Goal: Task Accomplishment & Management: Manage account settings

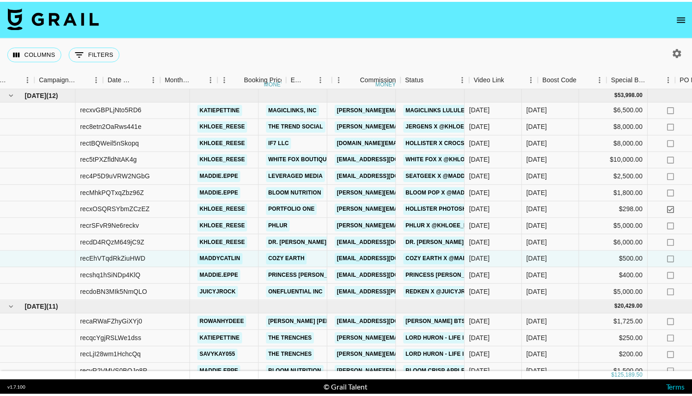
scroll to position [0, 365]
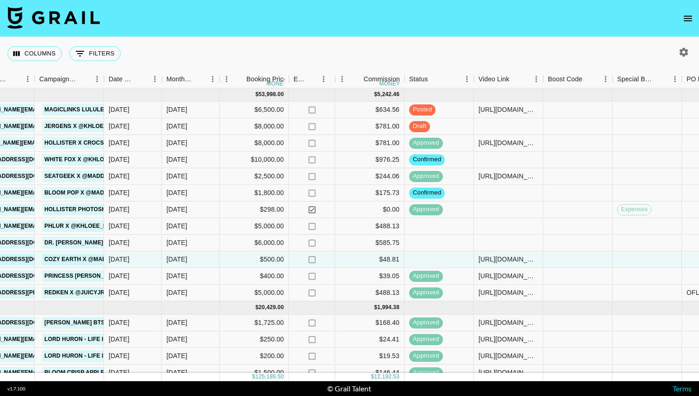
click at [695, 12] on nav at bounding box center [349, 18] width 699 height 37
click at [692, 13] on icon "open drawer" at bounding box center [687, 18] width 11 height 11
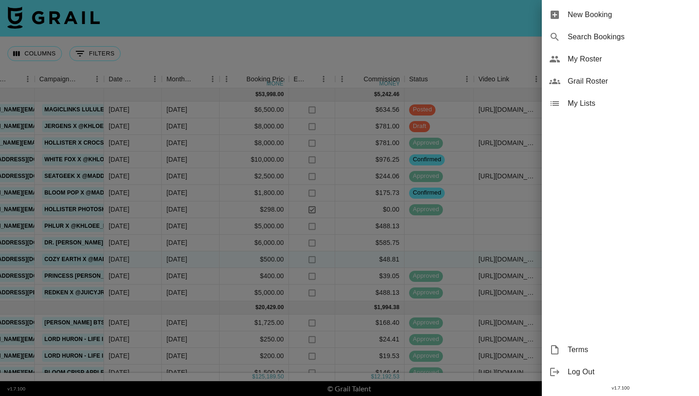
click at [588, 60] on span "My Roster" at bounding box center [630, 59] width 124 height 11
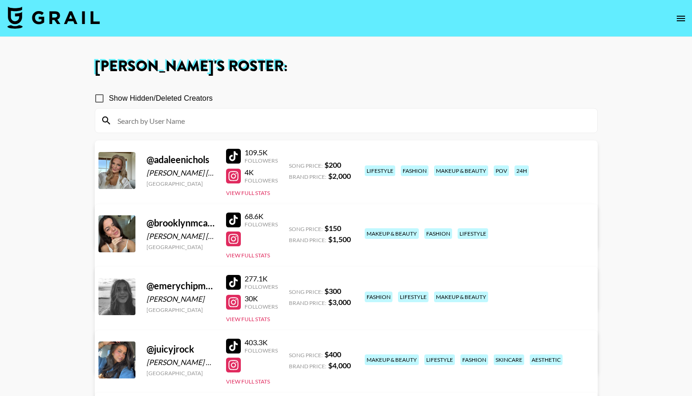
click at [17, 26] on img at bounding box center [53, 17] width 92 height 22
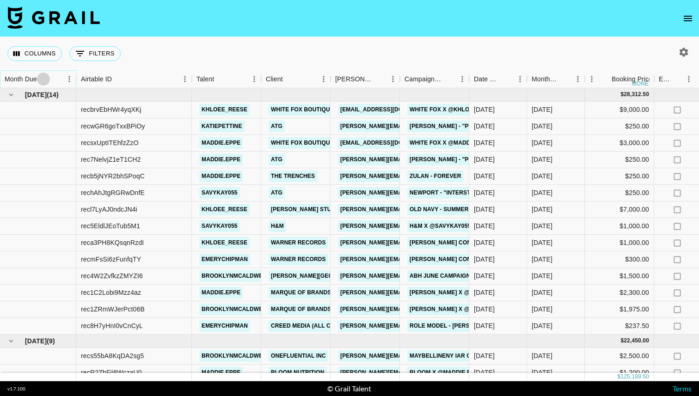
click at [45, 81] on icon "Sort" at bounding box center [43, 79] width 8 height 8
click at [43, 73] on button "Sort" at bounding box center [43, 79] width 13 height 13
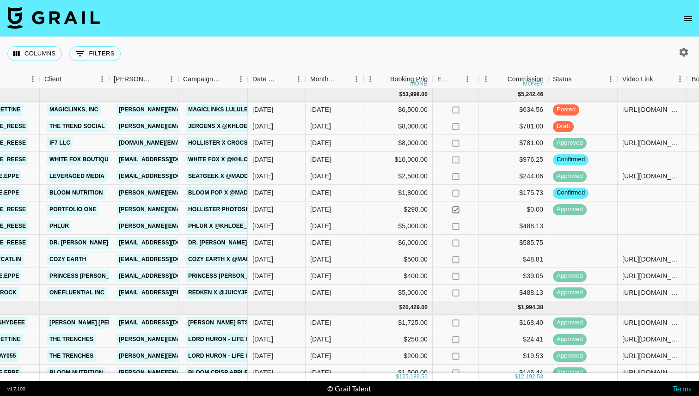
scroll to position [0, 233]
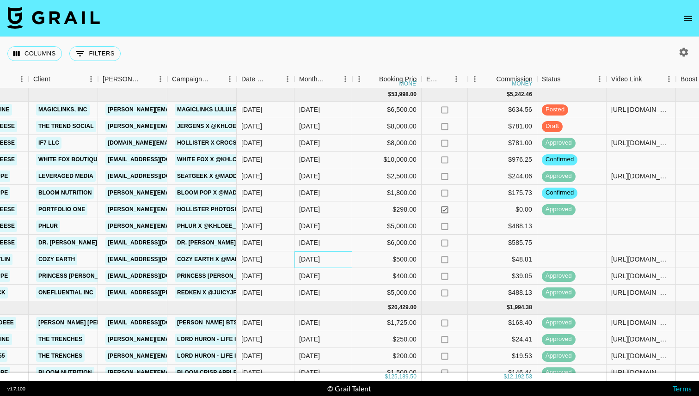
click at [315, 261] on div "Sep '25" at bounding box center [309, 259] width 21 height 9
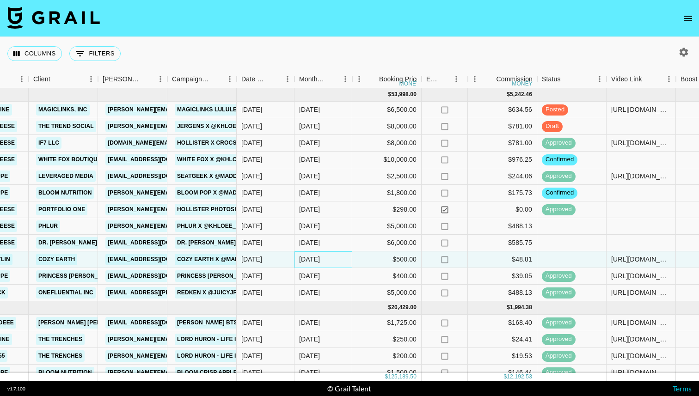
click at [315, 261] on div "Sep '25" at bounding box center [309, 259] width 21 height 9
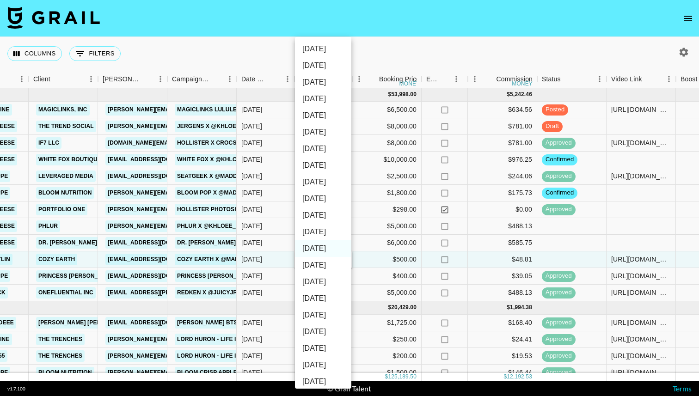
click at [315, 236] on li "Oct '25" at bounding box center [323, 232] width 56 height 17
type input "Oct '25"
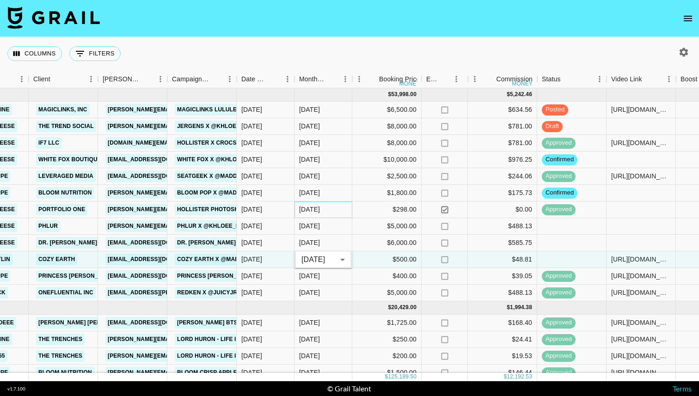
click at [310, 214] on div "Sep '25" at bounding box center [309, 209] width 21 height 9
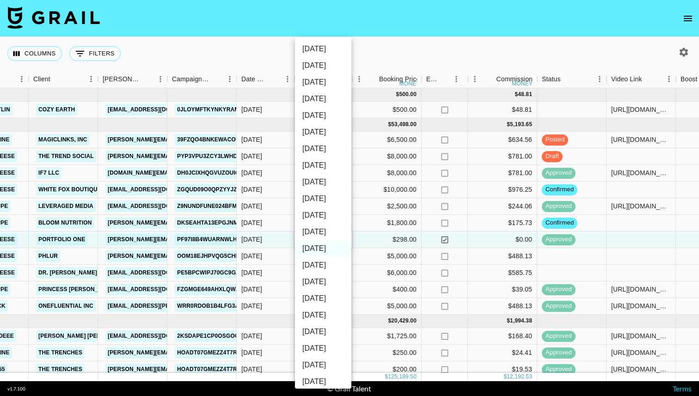
click at [263, 261] on div at bounding box center [349, 198] width 699 height 396
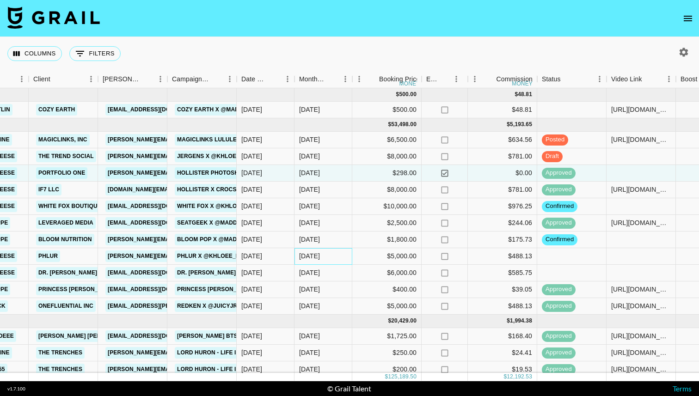
click at [318, 256] on div "Sep '25" at bounding box center [309, 255] width 21 height 9
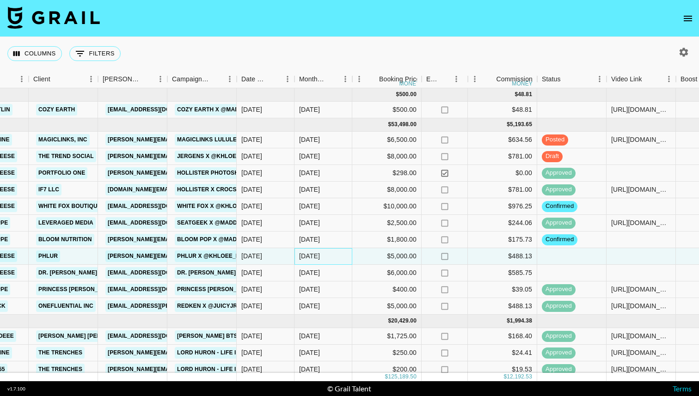
click at [318, 256] on div "Sep '25" at bounding box center [309, 255] width 21 height 9
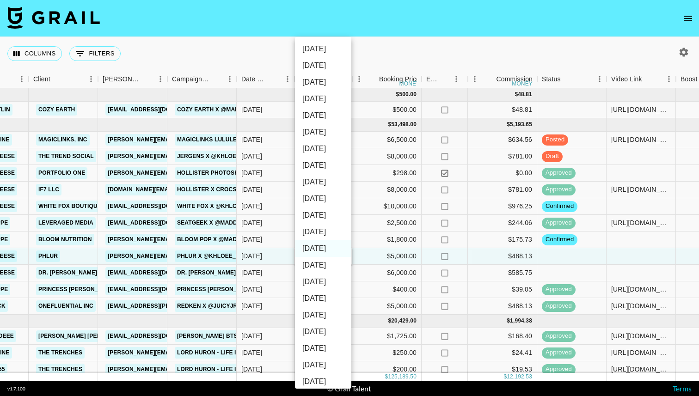
click at [313, 238] on li "Oct '25" at bounding box center [323, 232] width 56 height 17
type input "Oct '25"
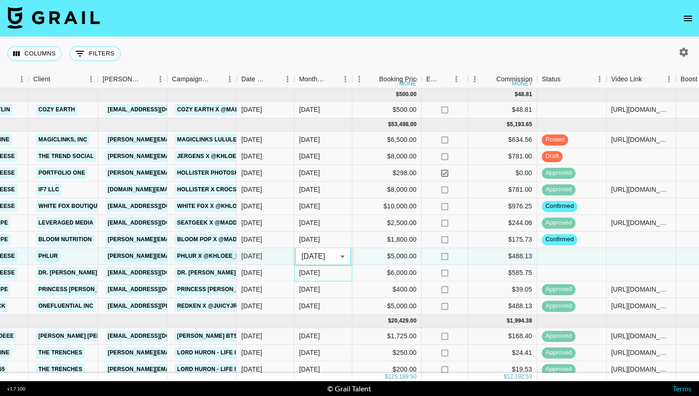
click at [311, 275] on div "Sep '25" at bounding box center [309, 272] width 21 height 9
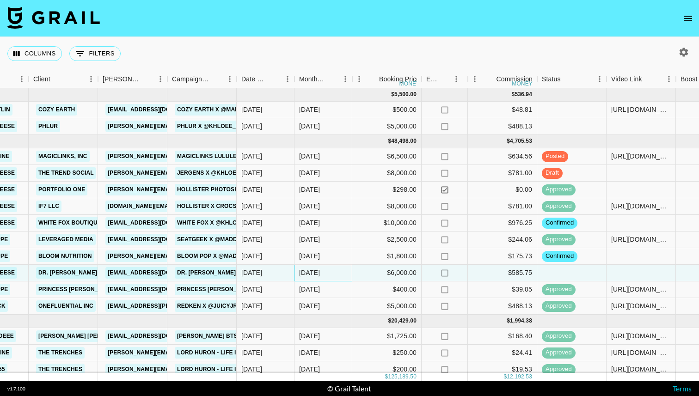
click at [311, 275] on div "Sep '25" at bounding box center [309, 272] width 21 height 9
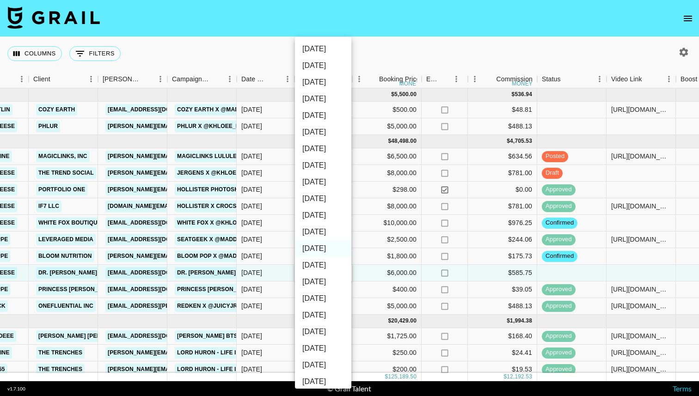
click at [307, 238] on li "Oct '25" at bounding box center [323, 232] width 56 height 17
type input "Oct '25"
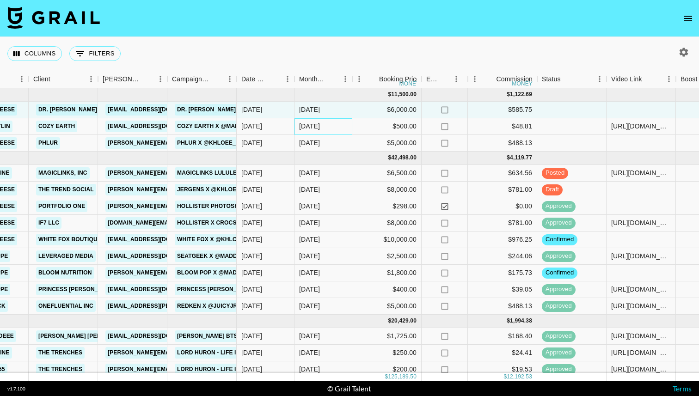
click at [325, 123] on div "Oct '25" at bounding box center [323, 126] width 58 height 17
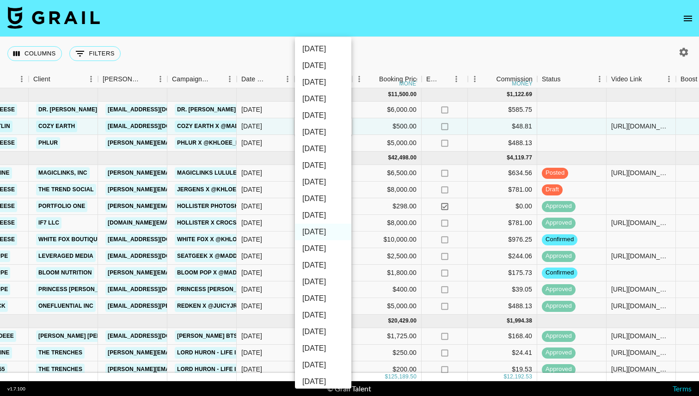
click at [313, 245] on li "Sep '25" at bounding box center [323, 248] width 56 height 17
type input "Sep '25"
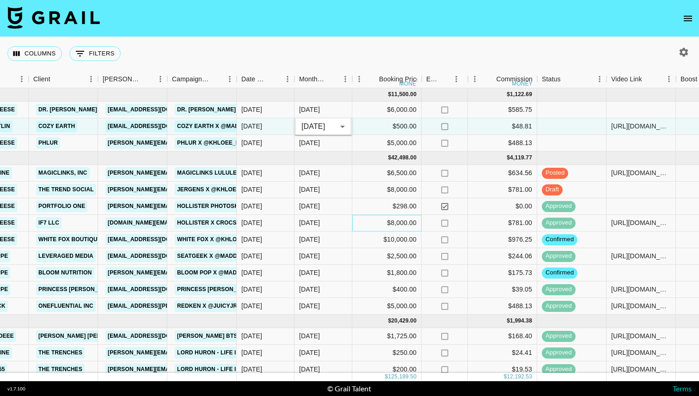
click at [359, 220] on div "$8,000.00" at bounding box center [386, 223] width 69 height 17
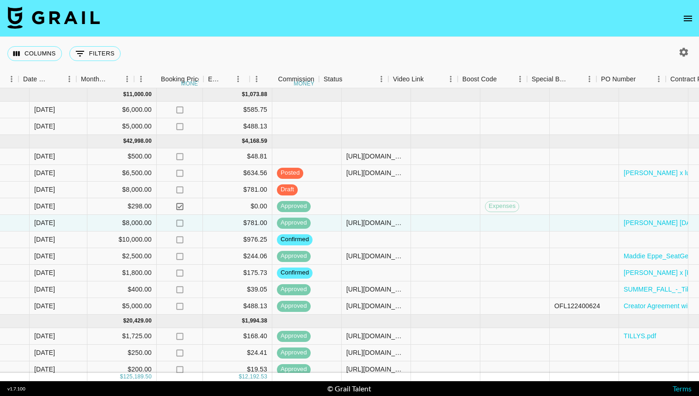
scroll to position [0, 501]
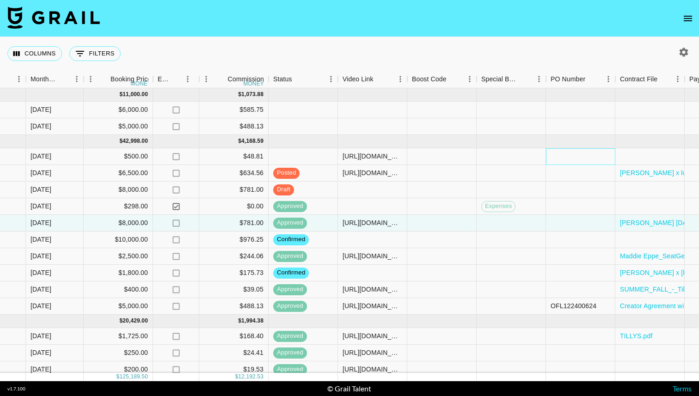
click at [568, 155] on div at bounding box center [580, 156] width 69 height 17
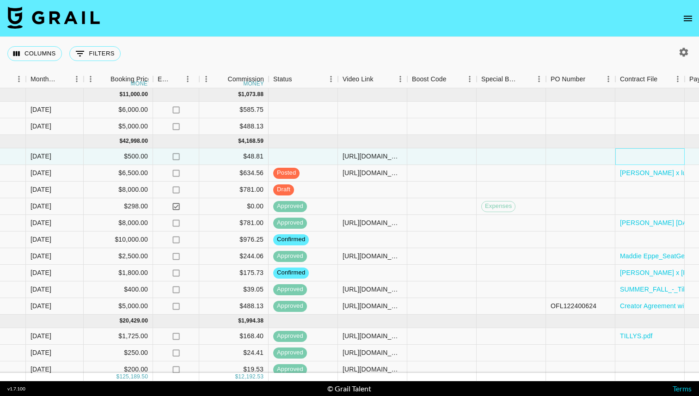
click at [624, 158] on div at bounding box center [649, 156] width 69 height 17
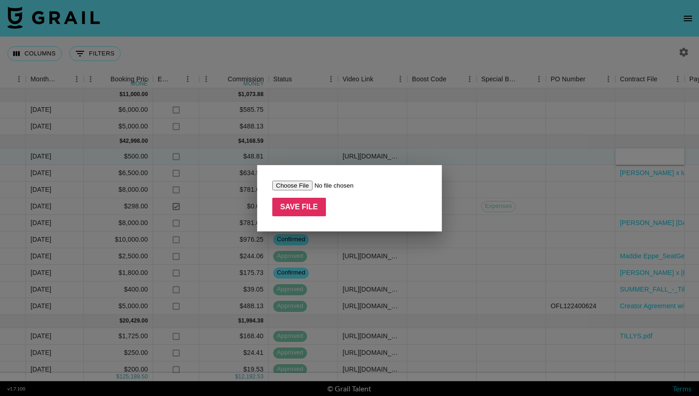
click at [290, 188] on input "file" at bounding box center [330, 186] width 117 height 10
type input "C:\fakepath\IMG_4568.jpeg"
click at [273, 214] on input "Save File" at bounding box center [299, 207] width 54 height 18
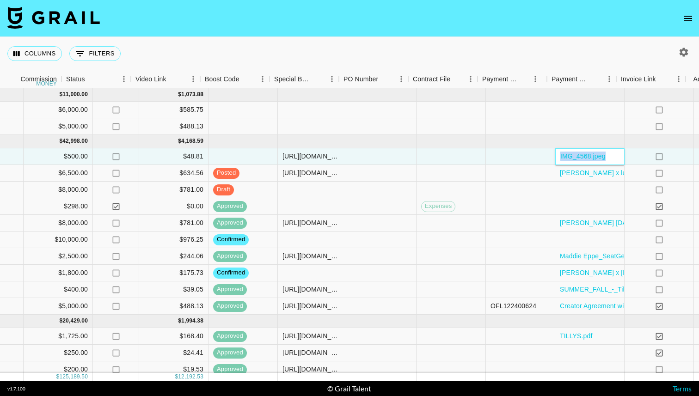
scroll to position [0, 739]
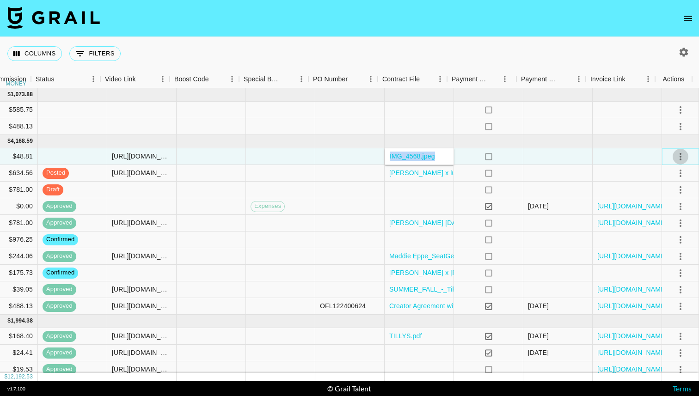
click at [675, 158] on icon "select merge strategy" at bounding box center [680, 156] width 11 height 11
click at [669, 244] on div "Approve" at bounding box center [660, 243] width 28 height 11
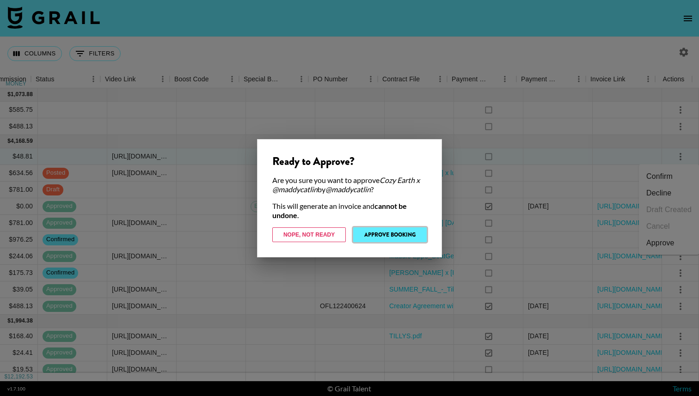
click at [401, 233] on button "Approve Booking" at bounding box center [389, 234] width 73 height 15
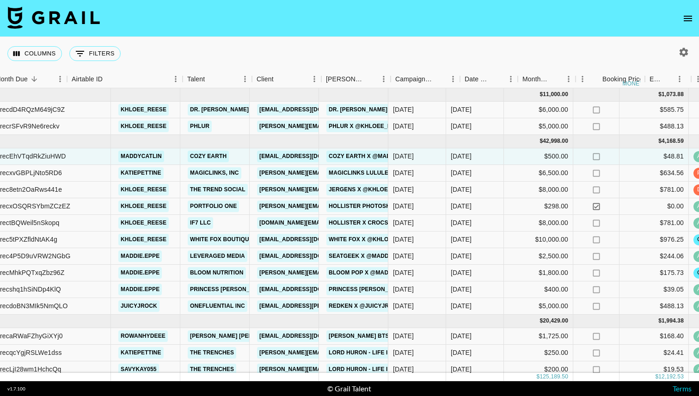
scroll to position [0, 0]
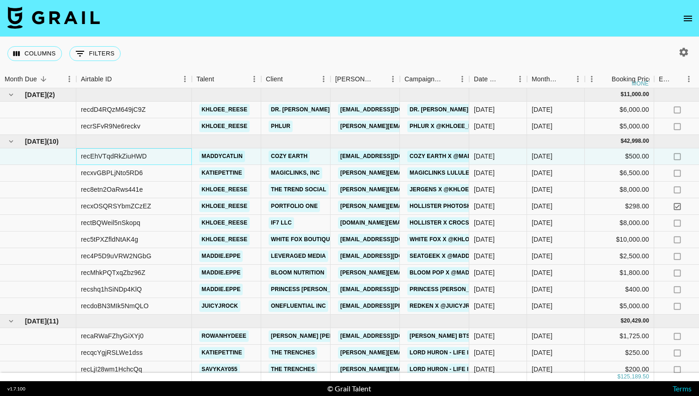
click at [122, 153] on div "recEhVTqdRkZiuHWD" at bounding box center [114, 156] width 66 height 9
copy div "recEhVTqdRkZiuHWD"
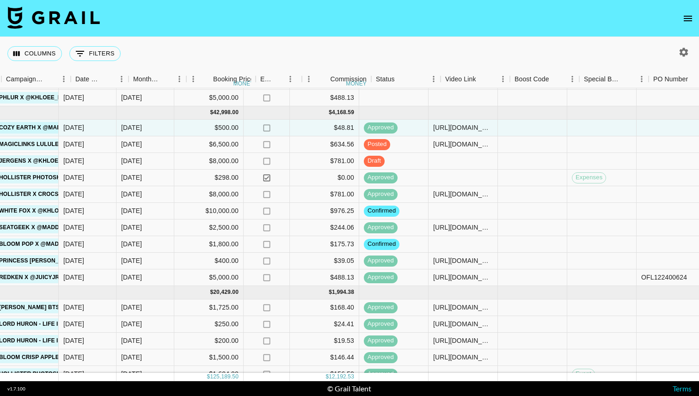
scroll to position [29, 306]
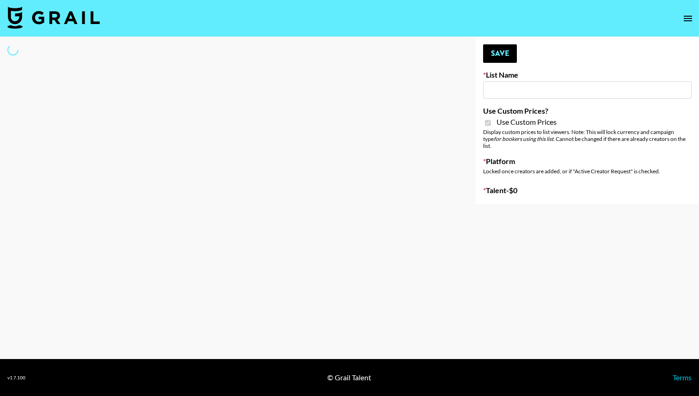
type input "Peppermayo"
checkbox input "true"
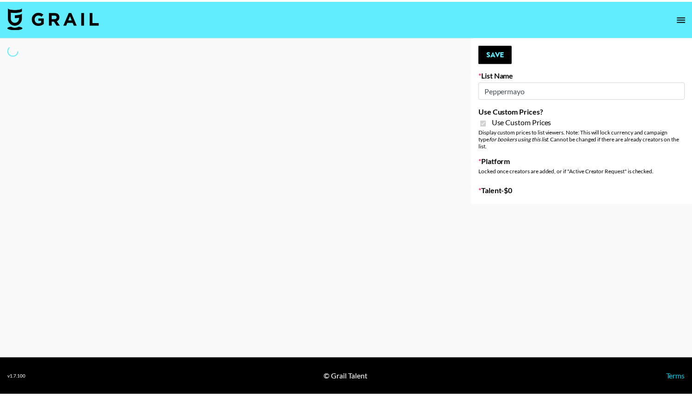
select select "Brand"
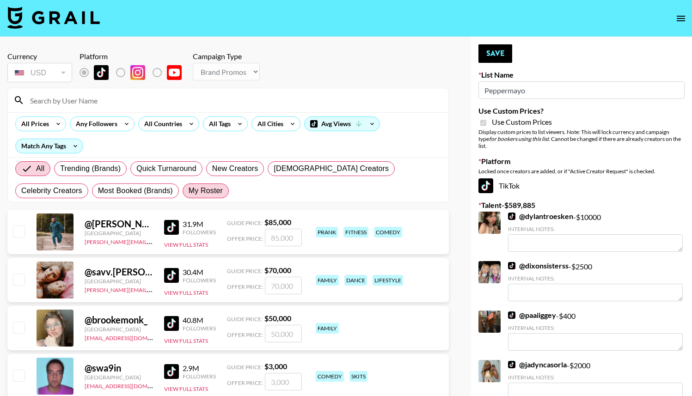
click at [183, 196] on label "My Roster" at bounding box center [206, 191] width 46 height 15
click at [189, 191] on input "My Roster" at bounding box center [189, 191] width 0 height 0
radio input "true"
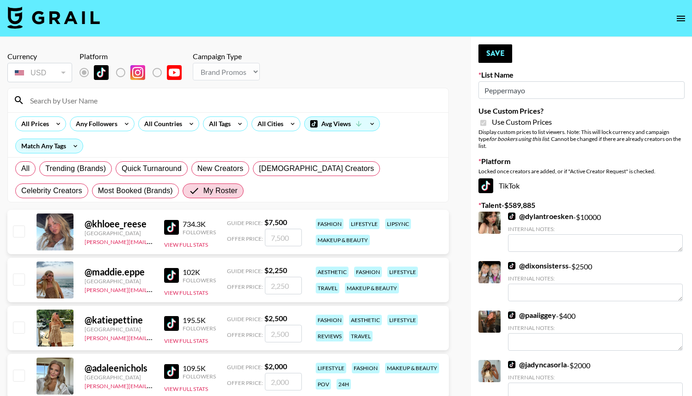
click at [19, 229] on input "checkbox" at bounding box center [18, 231] width 11 height 11
checkbox input "true"
type input "7500"
click at [16, 281] on input "checkbox" at bounding box center [18, 279] width 11 height 11
checkbox input "true"
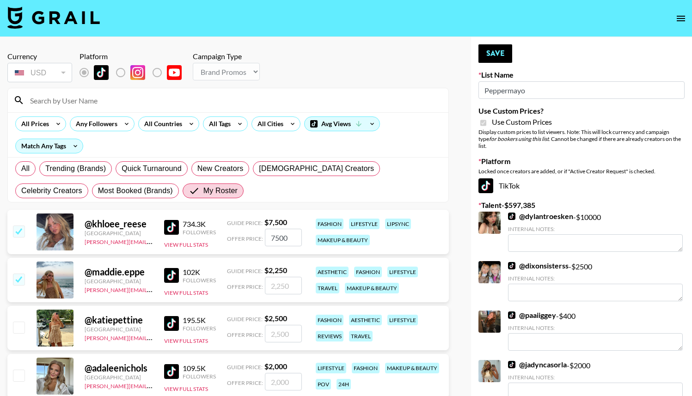
type input "2250"
click at [24, 330] on input "checkbox" at bounding box center [18, 327] width 11 height 11
checkbox input "true"
type input "2500"
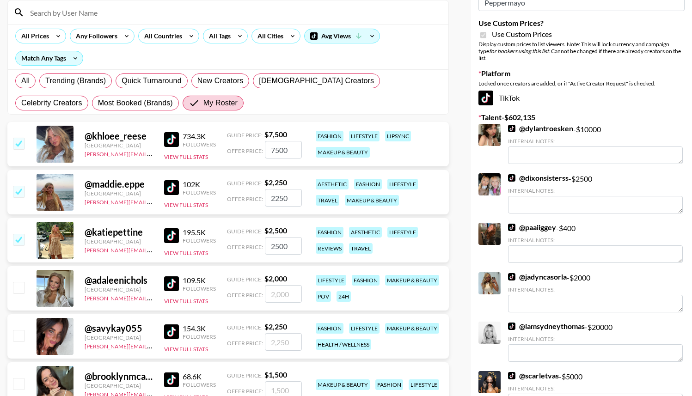
scroll to position [95, 0]
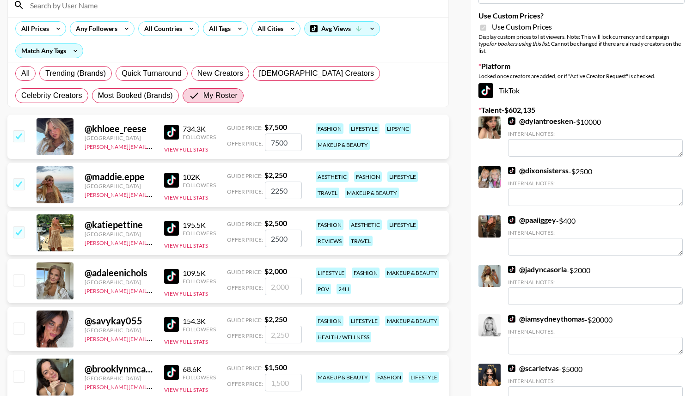
click at [16, 331] on input "checkbox" at bounding box center [18, 328] width 11 height 11
checkbox input "true"
type input "2250"
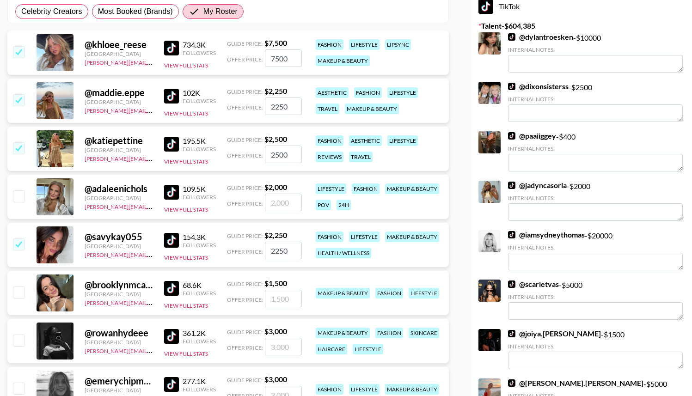
scroll to position [184, 0]
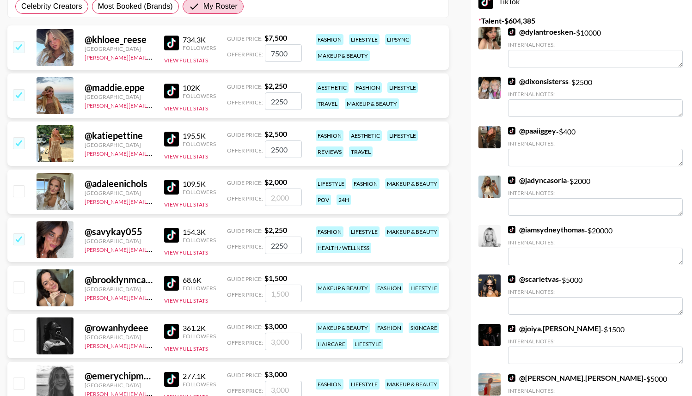
click at [20, 278] on div "@ brooklynmcaldwell United States hannah@grail-talent.com 68.6K Followers View …" at bounding box center [227, 288] width 441 height 44
click at [20, 287] on input "checkbox" at bounding box center [18, 287] width 11 height 11
checkbox input "true"
type input "1500"
click at [19, 332] on input "checkbox" at bounding box center [18, 335] width 11 height 11
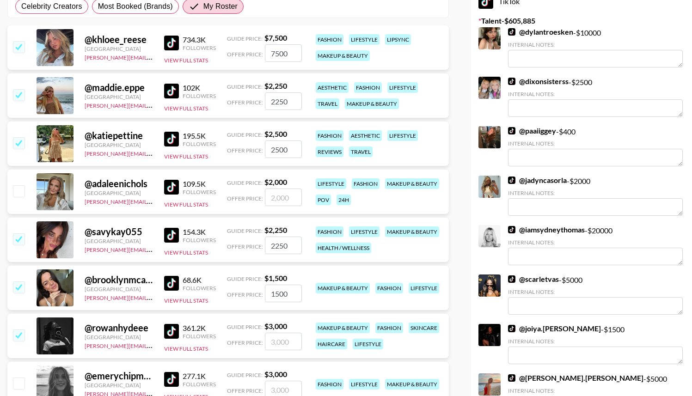
checkbox input "true"
type input "3000"
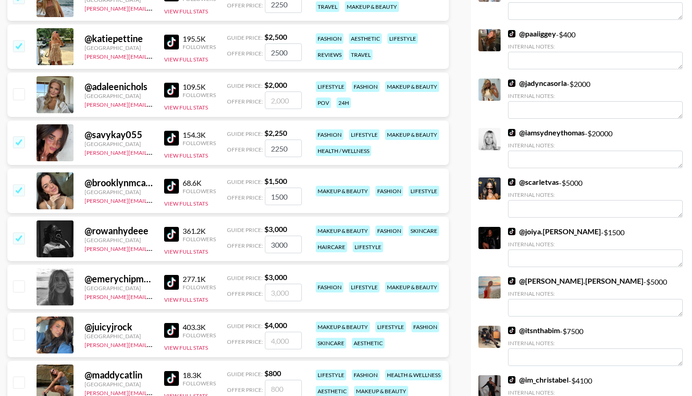
scroll to position [285, 0]
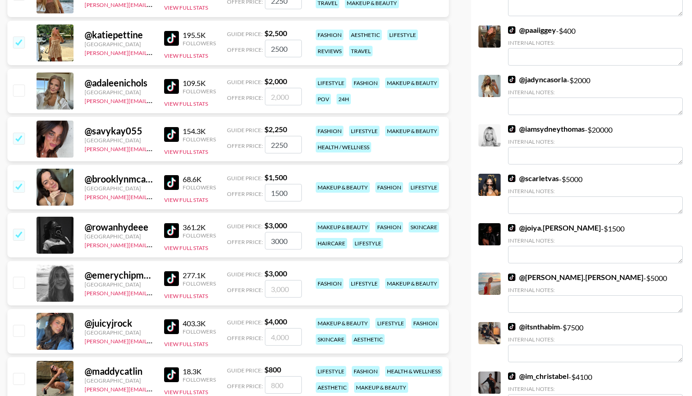
click at [24, 282] on input "checkbox" at bounding box center [18, 282] width 11 height 11
checkbox input "true"
type input "3000"
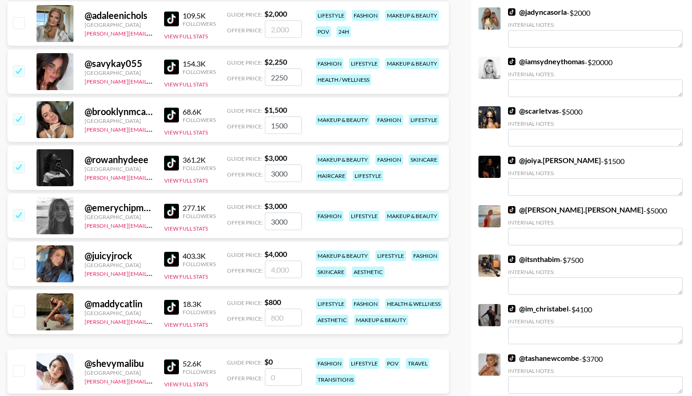
scroll to position [360, 0]
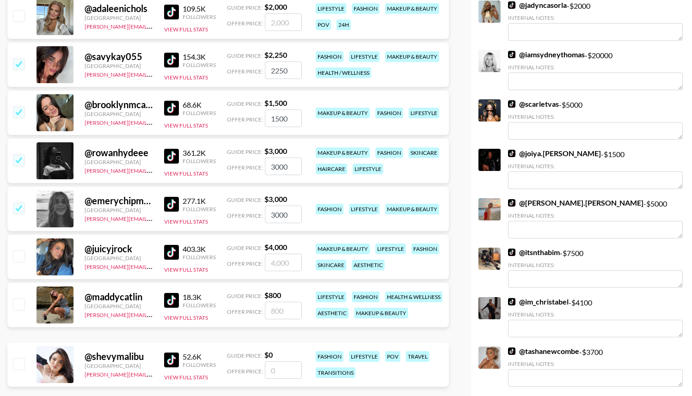
click at [19, 310] on input "checkbox" at bounding box center [18, 304] width 11 height 11
checkbox input "true"
type input "800"
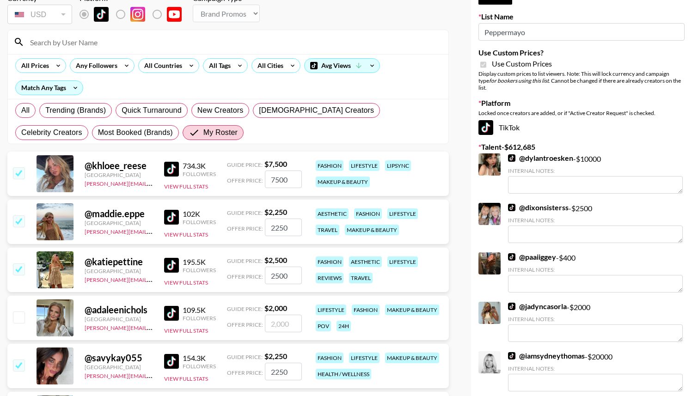
scroll to position [0, 0]
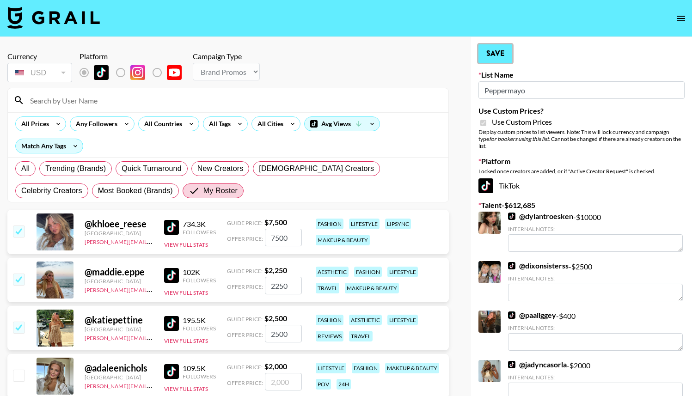
click at [500, 53] on button "Save" at bounding box center [495, 53] width 34 height 18
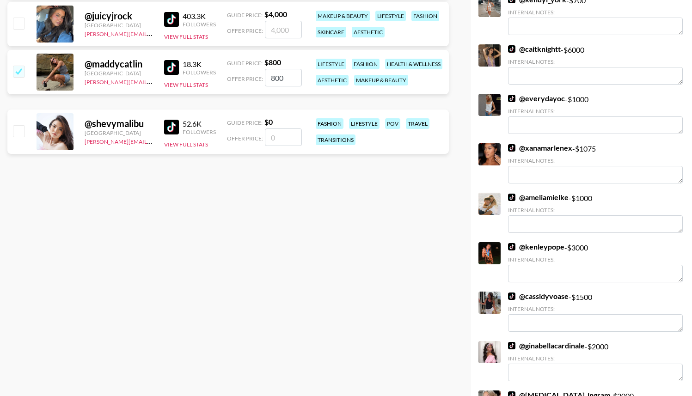
scroll to position [580, 0]
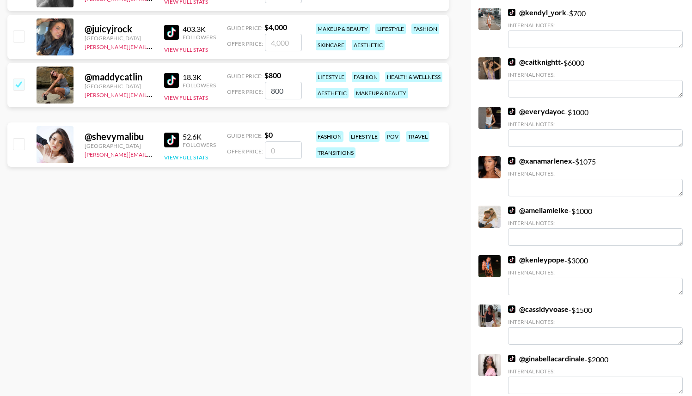
click at [186, 156] on button "View Full Stats" at bounding box center [186, 157] width 44 height 7
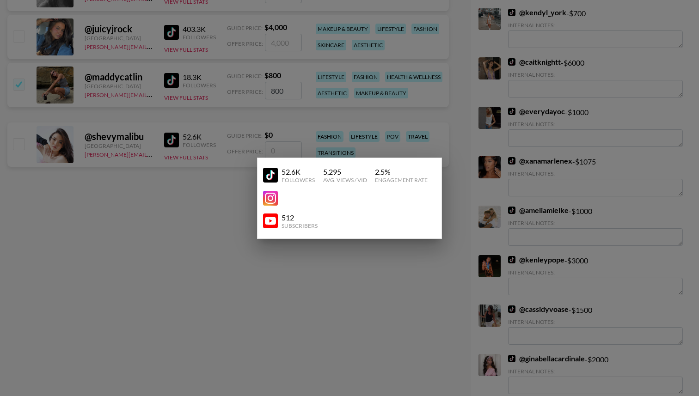
click at [191, 224] on div at bounding box center [349, 198] width 699 height 396
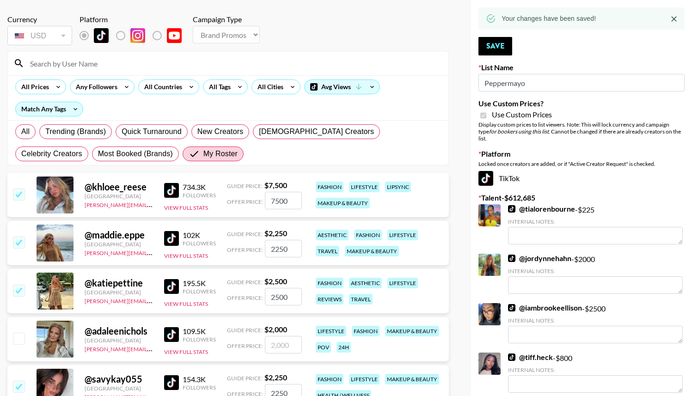
scroll to position [0, 0]
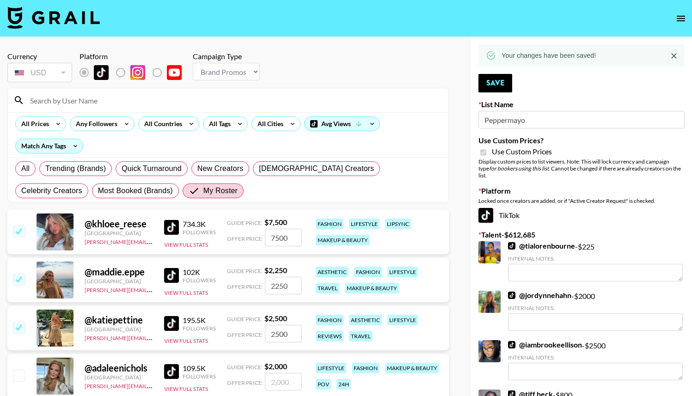
click at [683, 20] on icon "open drawer" at bounding box center [681, 19] width 8 height 6
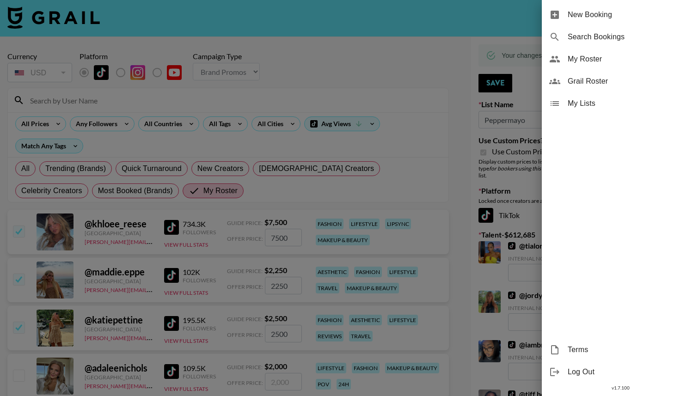
click at [589, 52] on div "My Roster" at bounding box center [620, 59] width 157 height 22
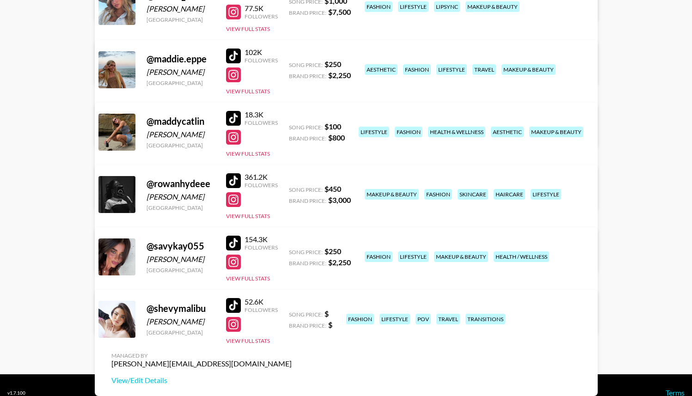
scroll to position [496, 0]
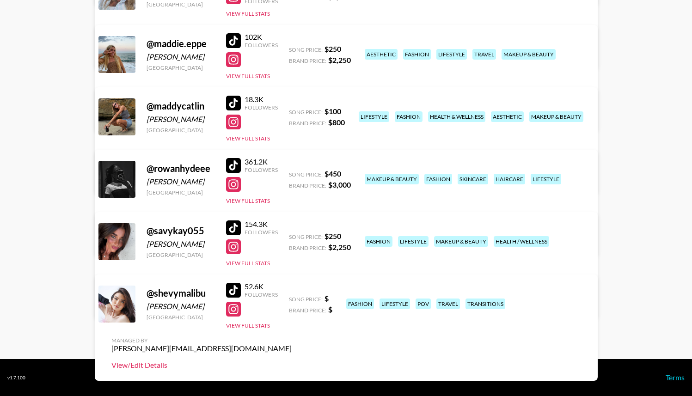
click at [292, 361] on link "View/Edit Details" at bounding box center [201, 365] width 180 height 9
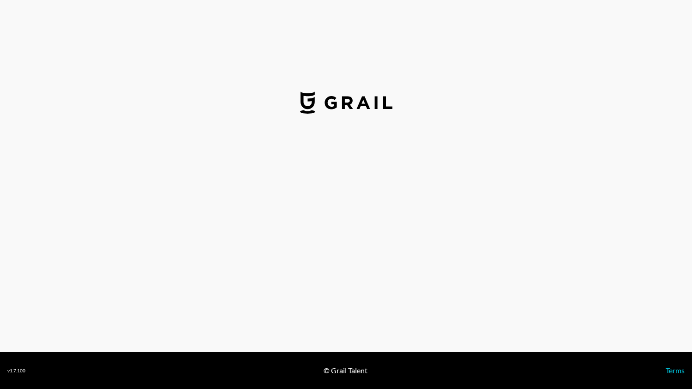
select select "USD"
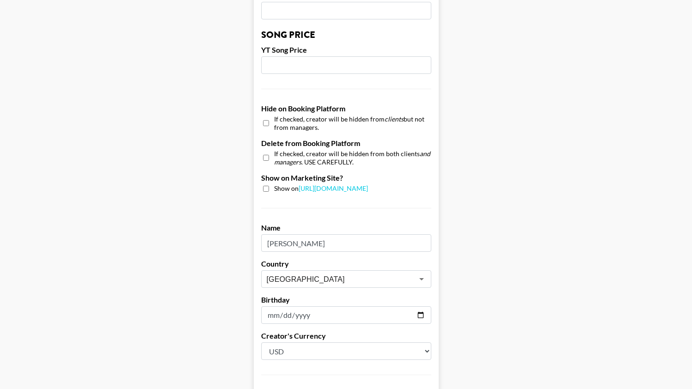
scroll to position [796, 2]
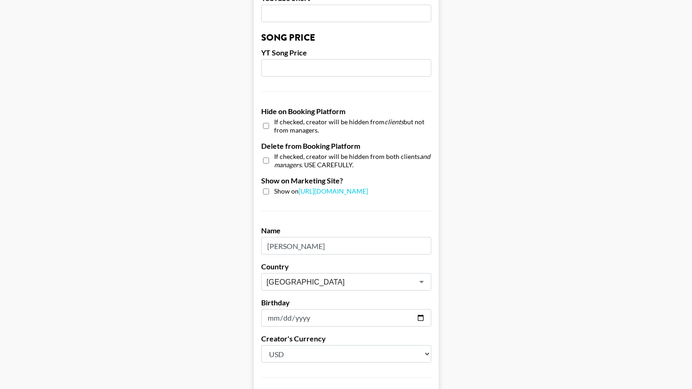
click at [266, 154] on input "checkbox" at bounding box center [266, 160] width 6 height 13
checkbox input "true"
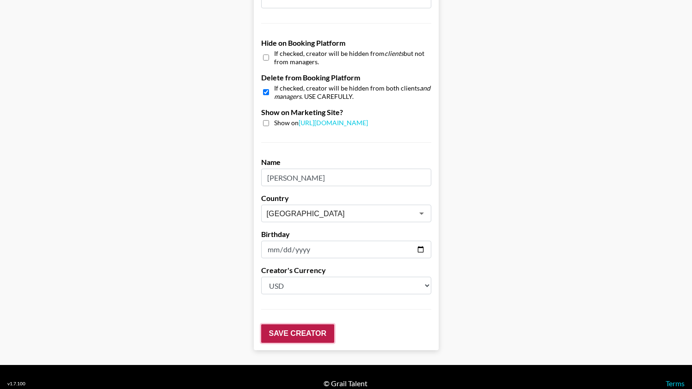
click at [300, 324] on input "Save Creator" at bounding box center [297, 333] width 73 height 18
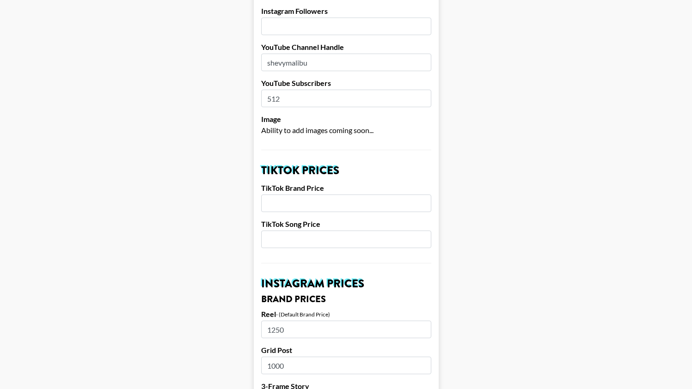
scroll to position [0, 2]
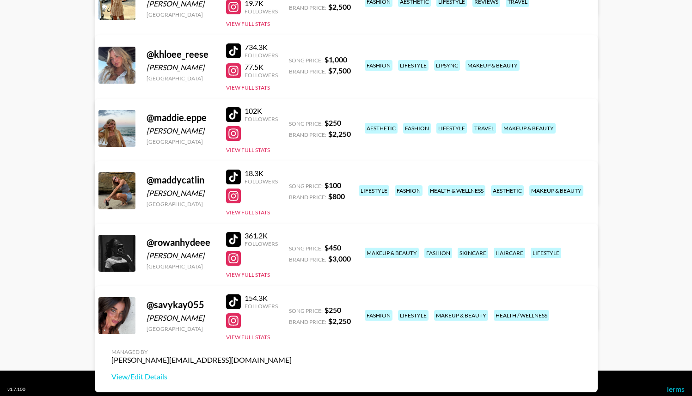
scroll to position [433, 0]
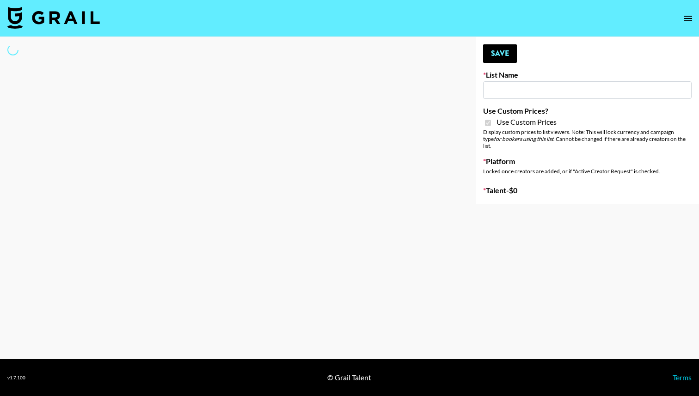
type input "Whipped US"
checkbox input "true"
select select "Brand"
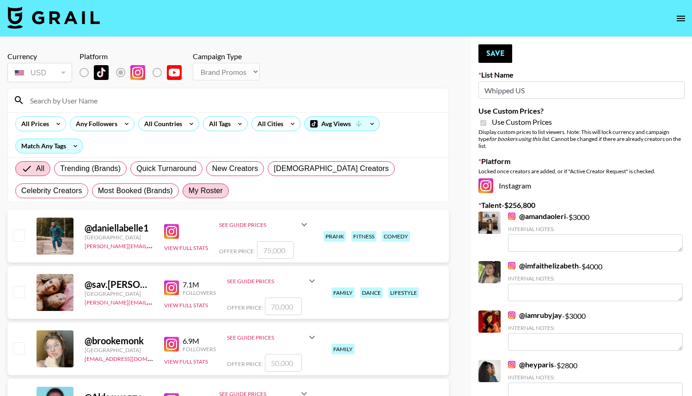
click at [189, 188] on span "My Roster" at bounding box center [206, 190] width 34 height 11
click at [189, 191] on input "My Roster" at bounding box center [189, 191] width 0 height 0
radio input "true"
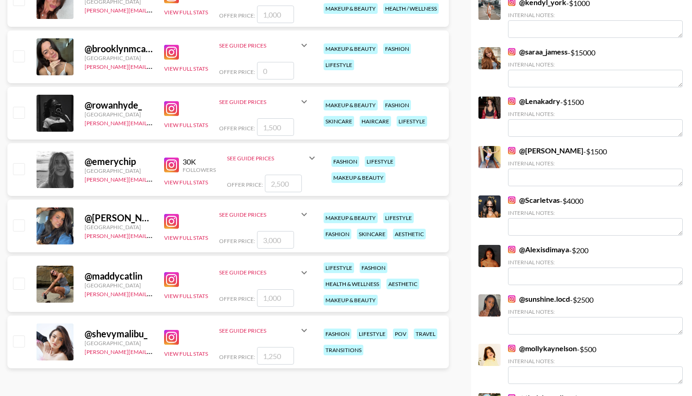
scroll to position [514, 0]
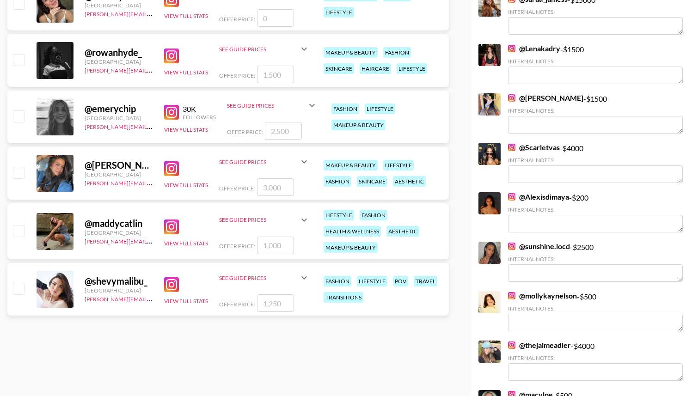
click at [21, 227] on input "checkbox" at bounding box center [18, 230] width 11 height 11
checkbox input "true"
click at [273, 244] on input "1000" at bounding box center [275, 246] width 37 height 18
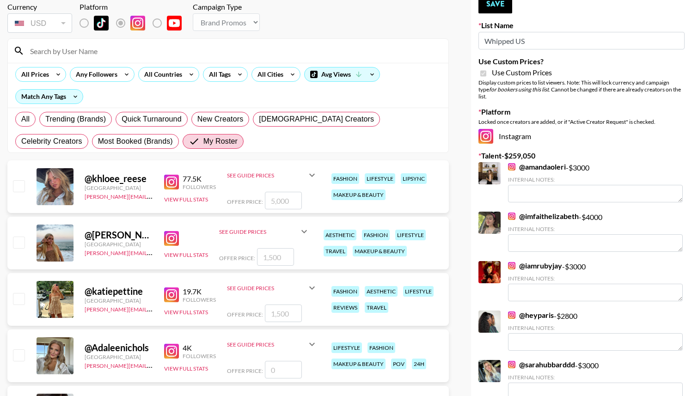
scroll to position [44, 0]
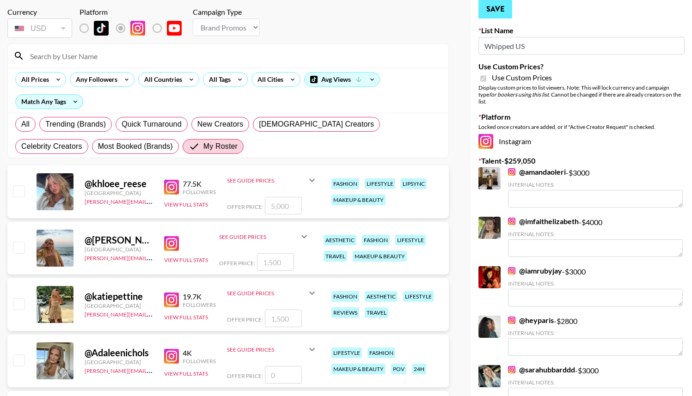
type input "2250"
click at [497, 13] on button "Save" at bounding box center [495, 9] width 34 height 18
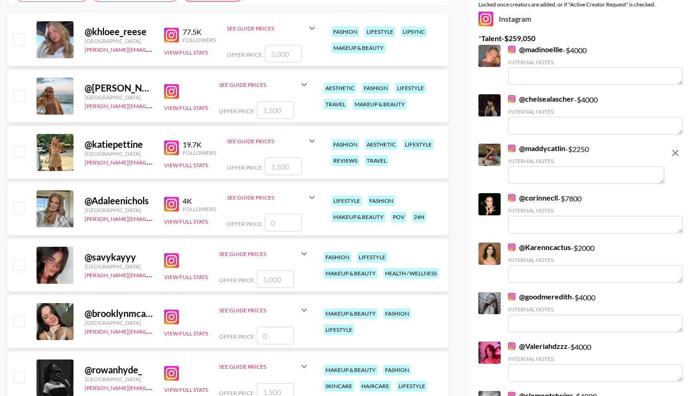
scroll to position [203, 0]
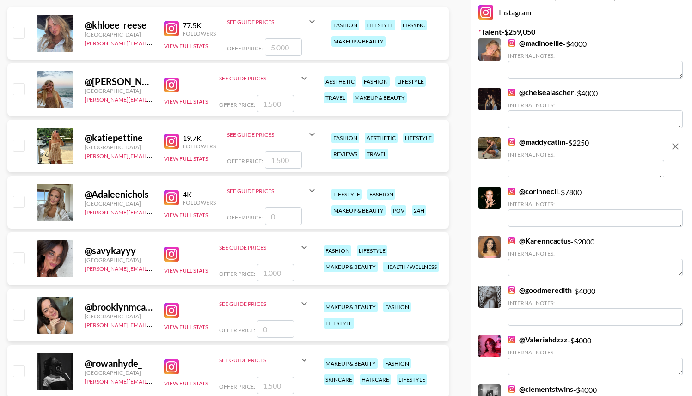
click at [19, 316] on input "checkbox" at bounding box center [18, 314] width 11 height 11
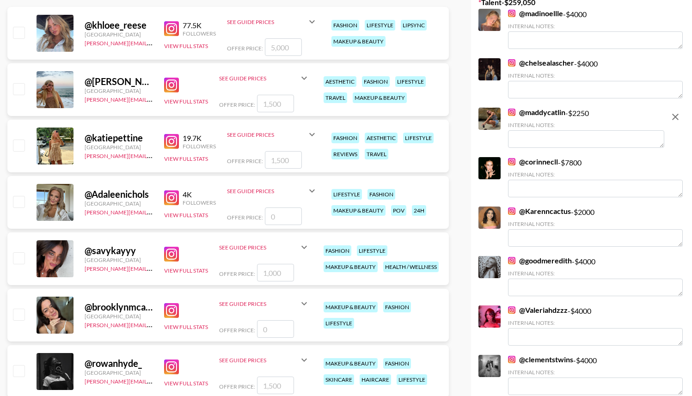
click at [20, 313] on input "checkbox" at bounding box center [18, 314] width 11 height 11
checkbox input "false"
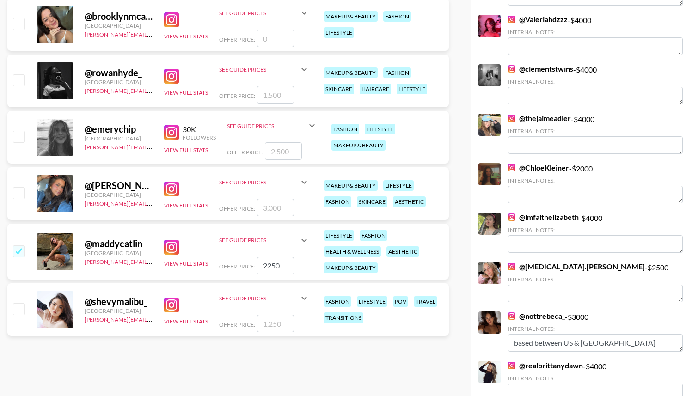
scroll to position [552, 0]
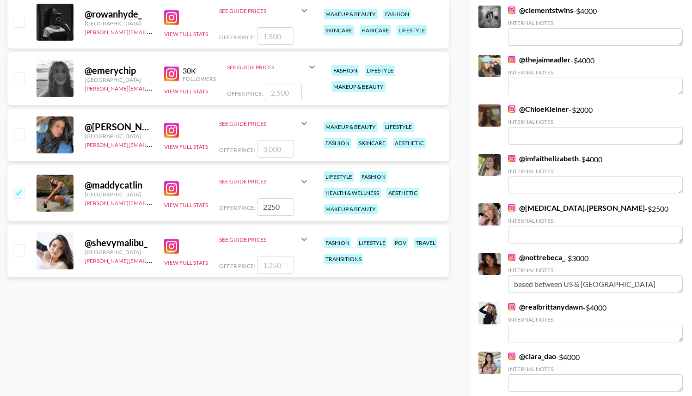
click at [24, 187] on input "checkbox" at bounding box center [18, 192] width 11 height 11
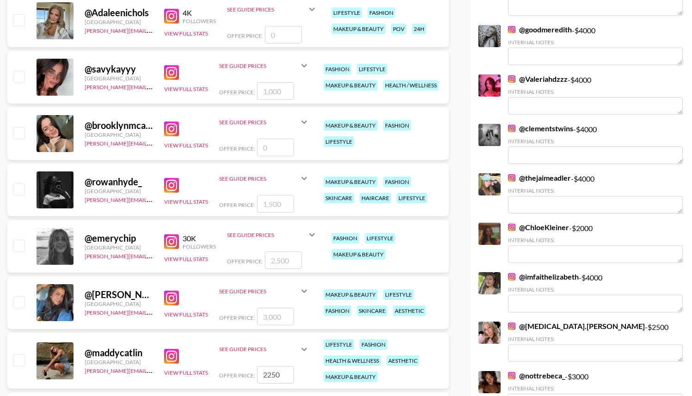
scroll to position [404, 0]
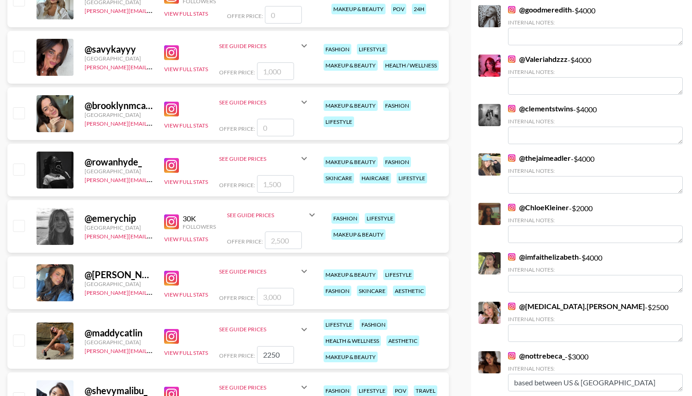
click at [24, 343] on input "checkbox" at bounding box center [18, 340] width 11 height 11
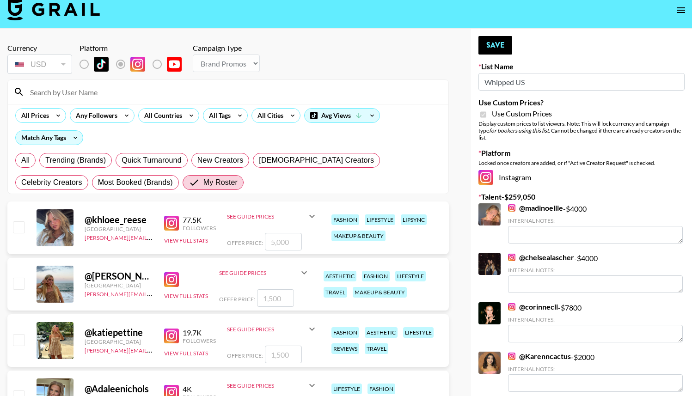
scroll to position [0, 0]
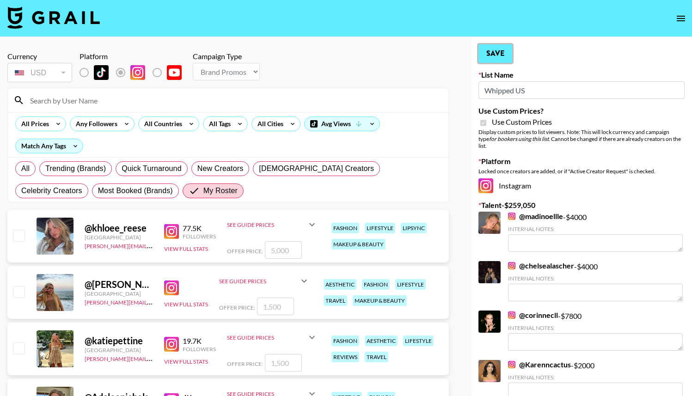
click at [496, 56] on button "Save" at bounding box center [495, 53] width 34 height 18
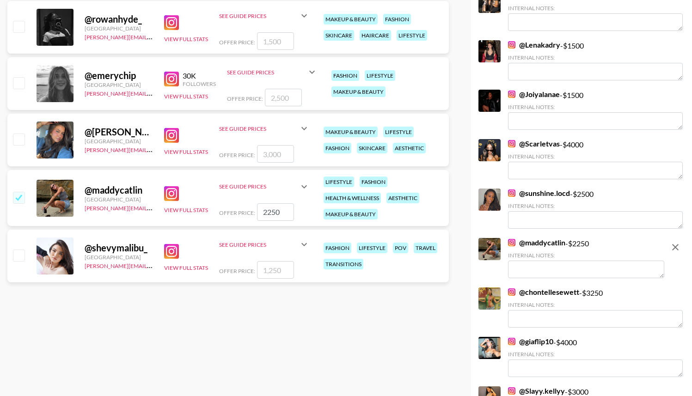
scroll to position [549, 0]
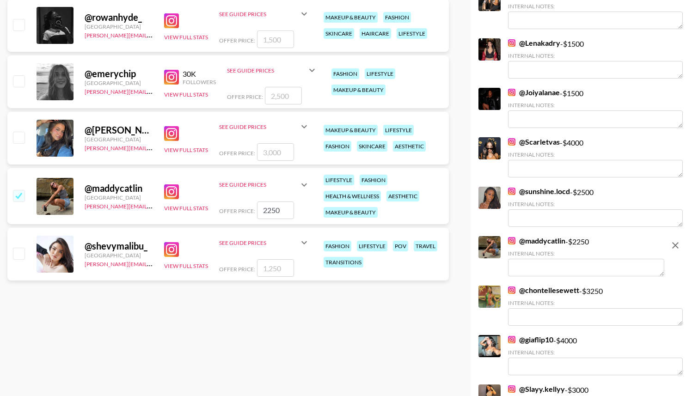
click at [21, 196] on input "checkbox" at bounding box center [18, 195] width 11 height 11
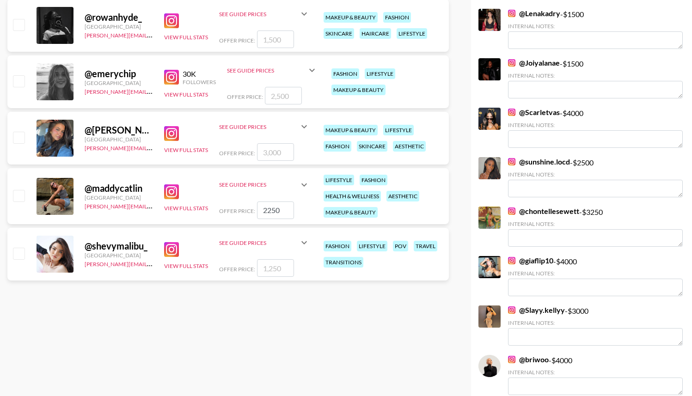
click at [21, 196] on input "checkbox" at bounding box center [18, 195] width 11 height 11
checkbox input "true"
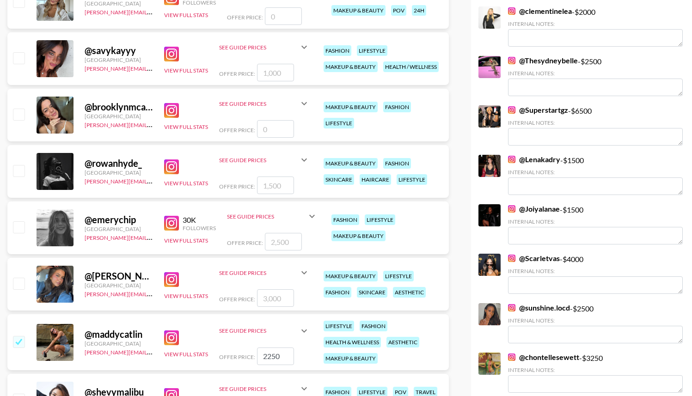
scroll to position [401, 0]
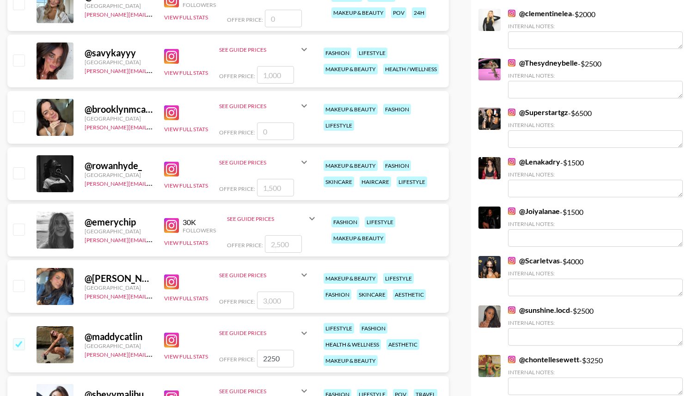
click at [16, 116] on input "checkbox" at bounding box center [18, 116] width 11 height 11
checkbox input "false"
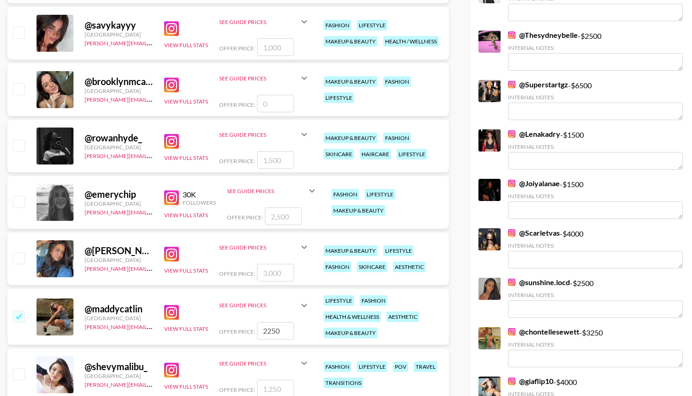
scroll to position [428, 0]
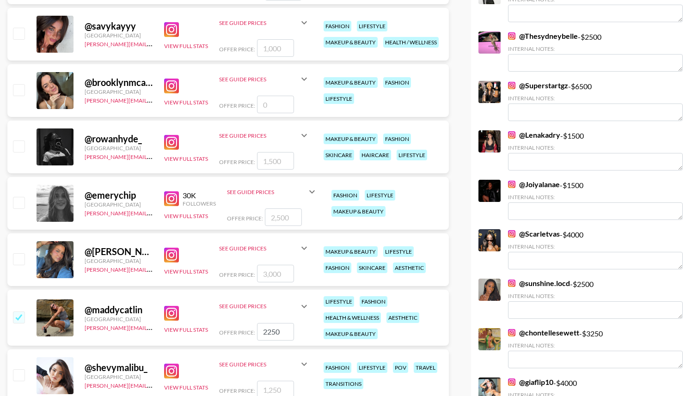
click at [17, 315] on input "checkbox" at bounding box center [18, 317] width 11 height 11
checkbox input "false"
click at [21, 87] on input "checkbox" at bounding box center [18, 89] width 11 height 11
checkbox input "false"
click at [262, 80] on div "See Guide Prices" at bounding box center [259, 79] width 80 height 7
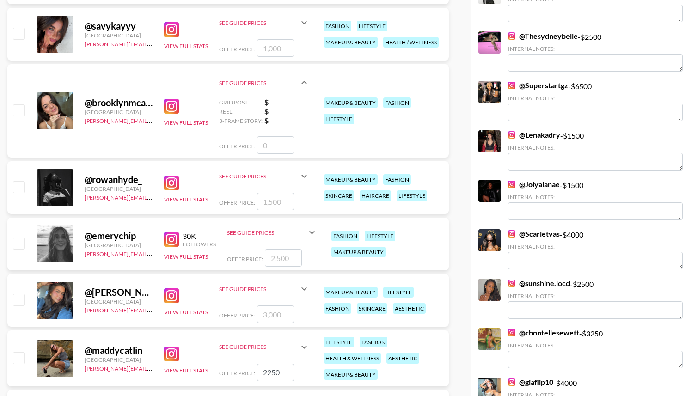
click at [274, 144] on input "number" at bounding box center [275, 145] width 37 height 18
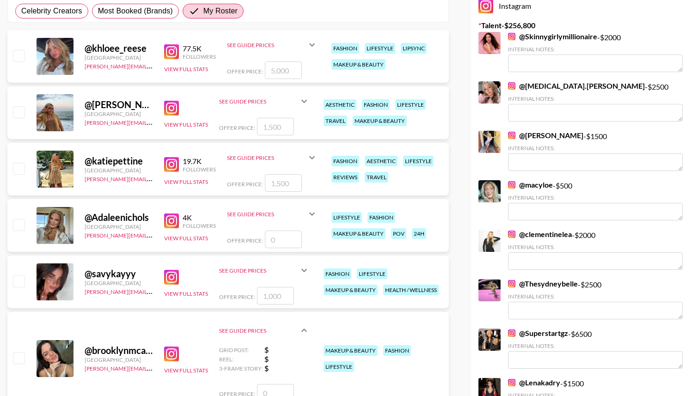
scroll to position [0, 0]
